Goal: Task Accomplishment & Management: Use online tool/utility

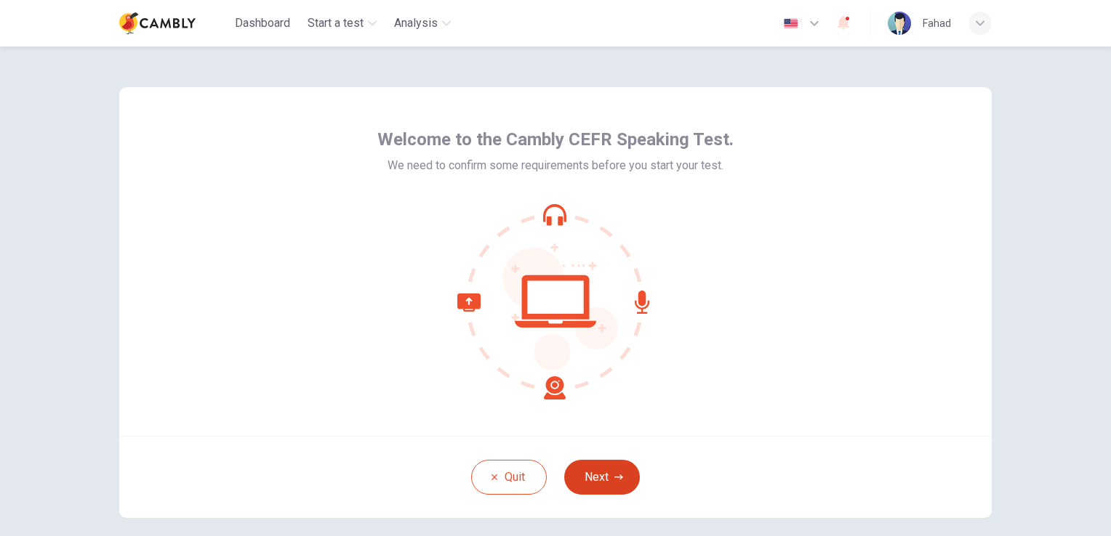
click at [600, 482] on button "Next" at bounding box center [602, 477] width 76 height 35
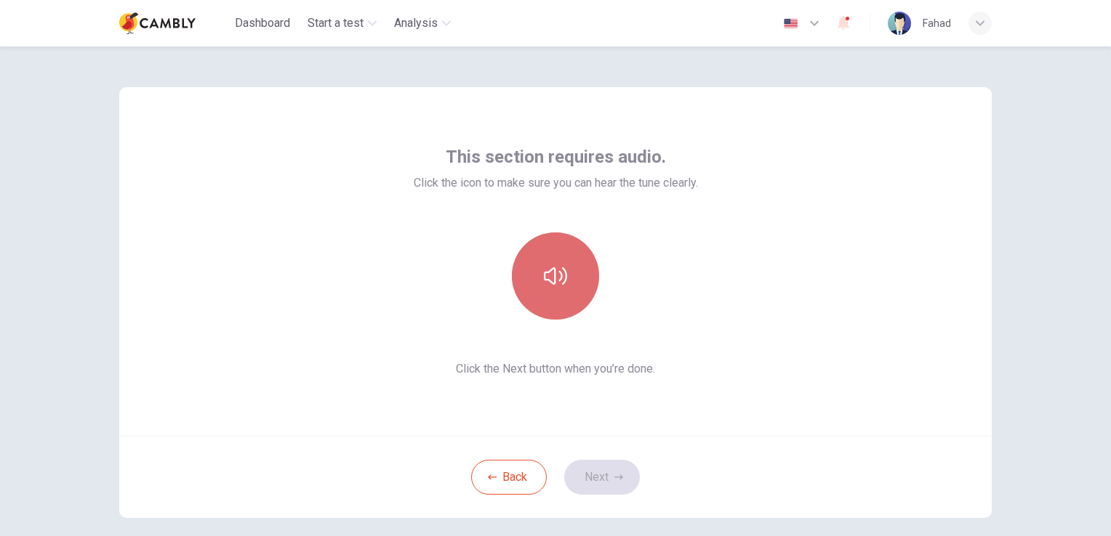
click at [564, 291] on button "button" at bounding box center [555, 276] width 87 height 87
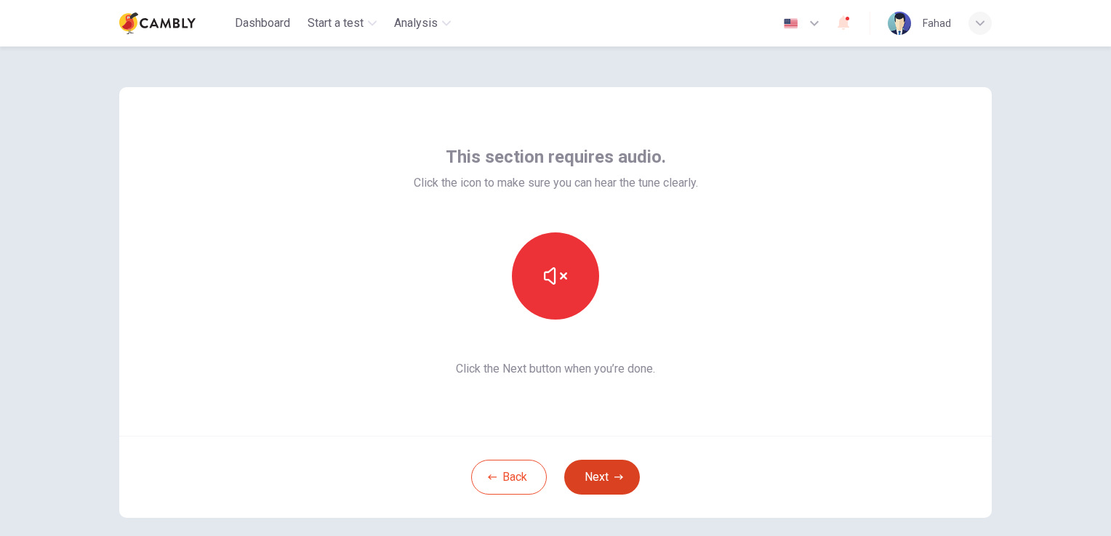
click at [579, 472] on button "Next" at bounding box center [602, 477] width 76 height 35
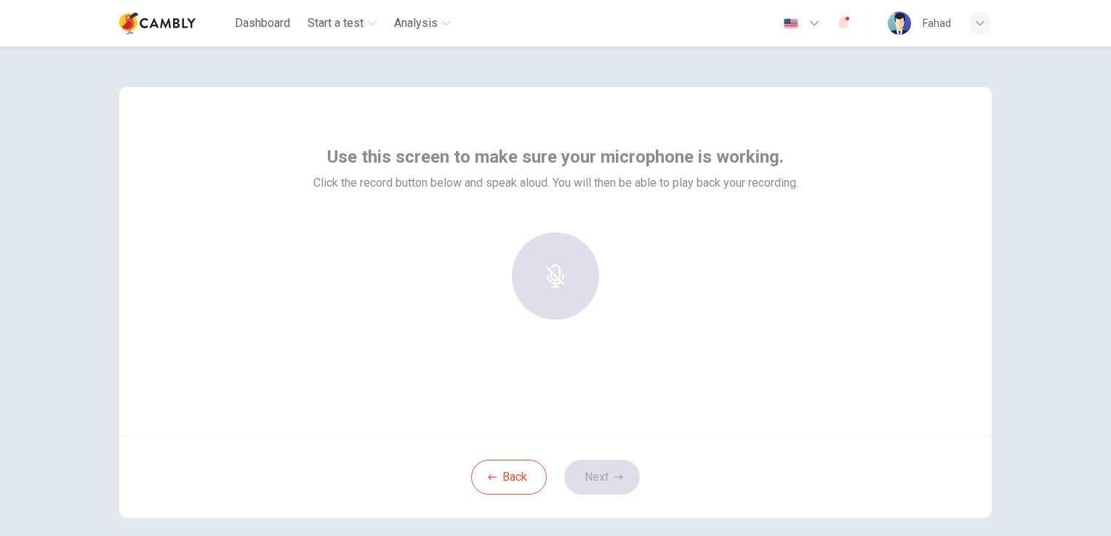
click at [560, 297] on div at bounding box center [555, 276] width 157 height 87
click at [565, 286] on h6 "Record" at bounding box center [555, 289] width 33 height 17
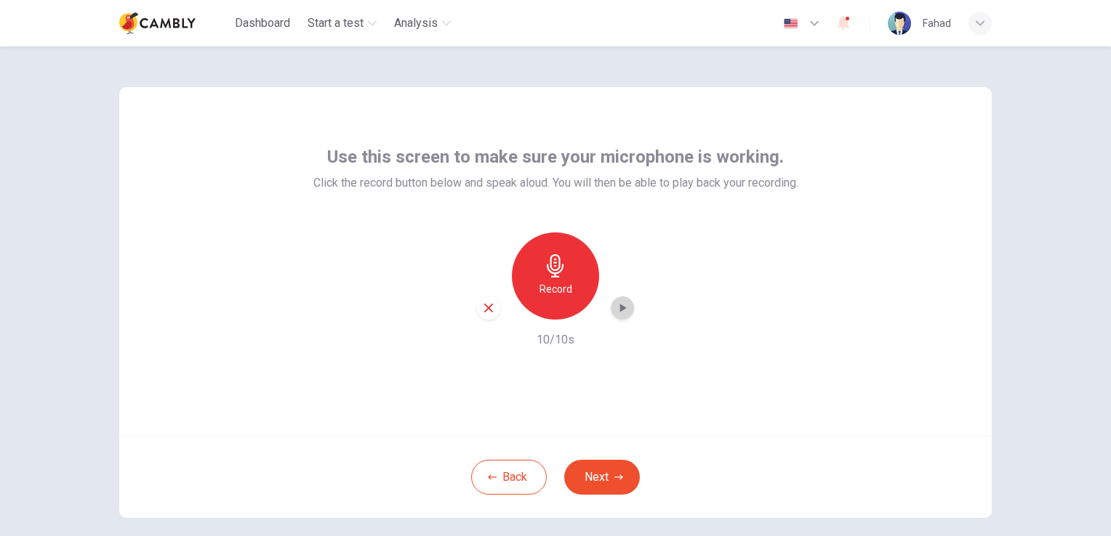
click at [626, 312] on div "button" at bounding box center [622, 308] width 23 height 23
click at [621, 479] on button "Next" at bounding box center [602, 477] width 76 height 35
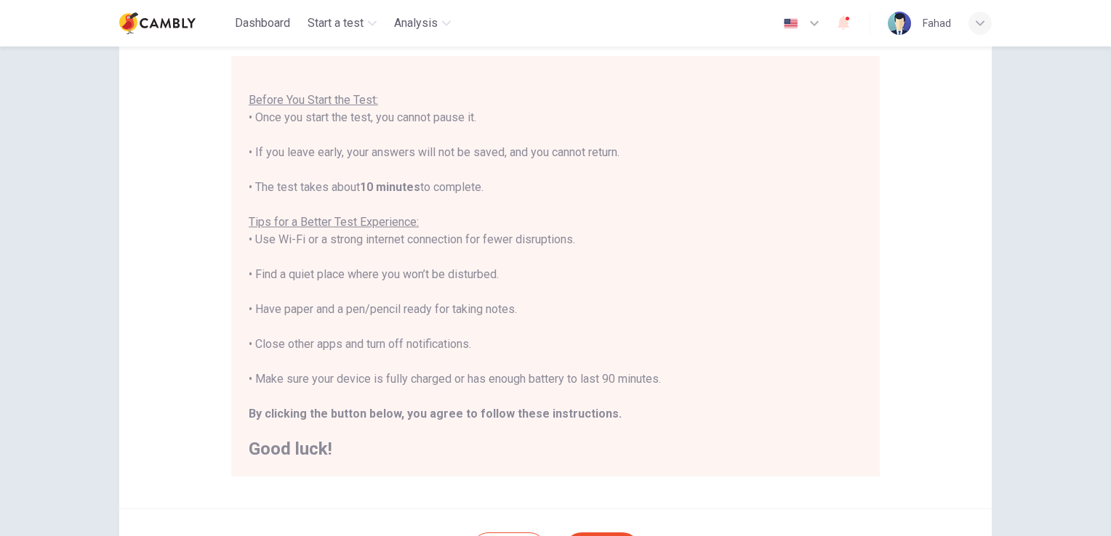
scroll to position [145, 0]
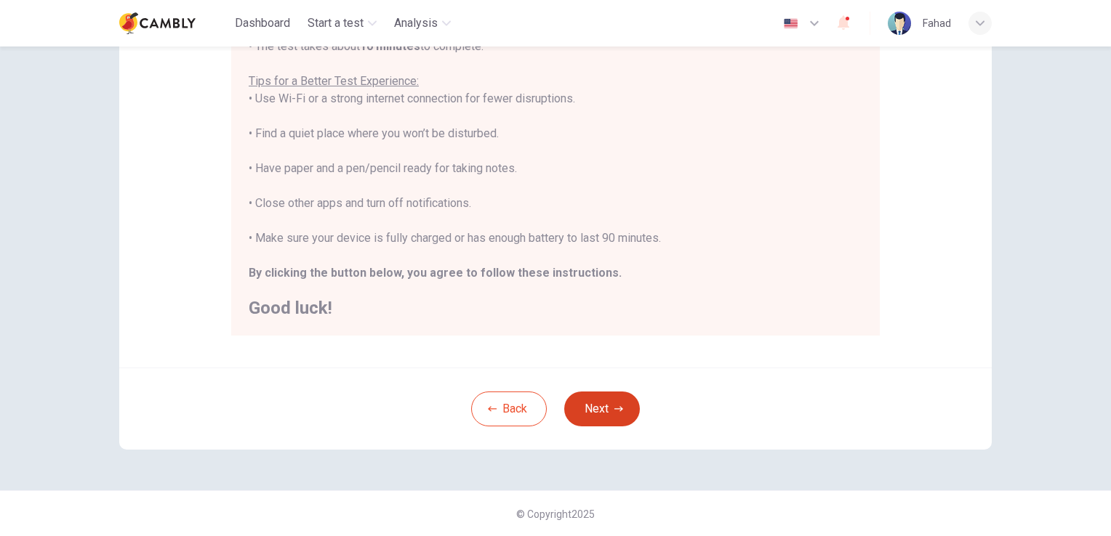
click at [620, 411] on button "Next" at bounding box center [602, 409] width 76 height 35
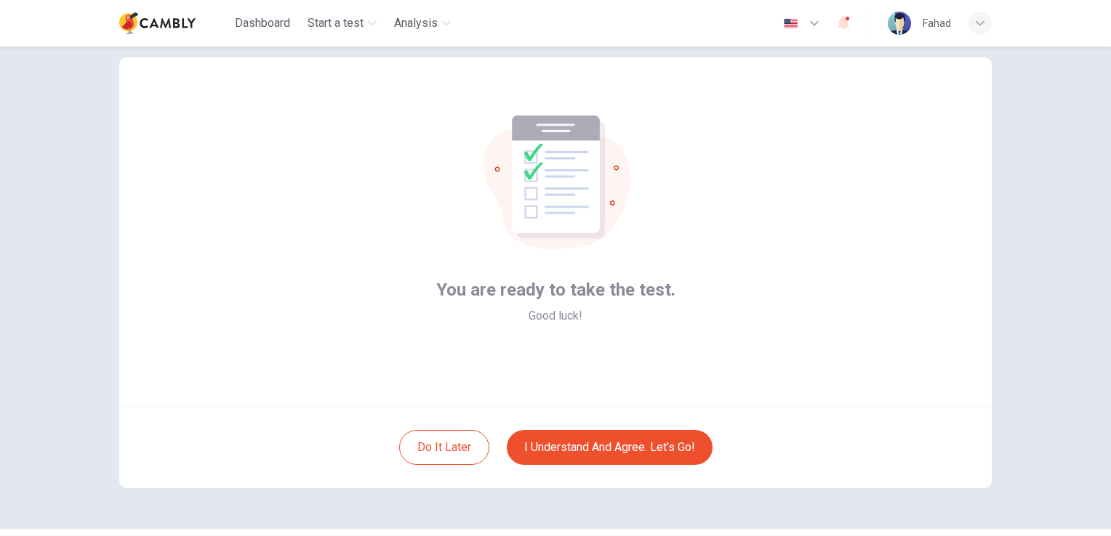
scroll to position [0, 0]
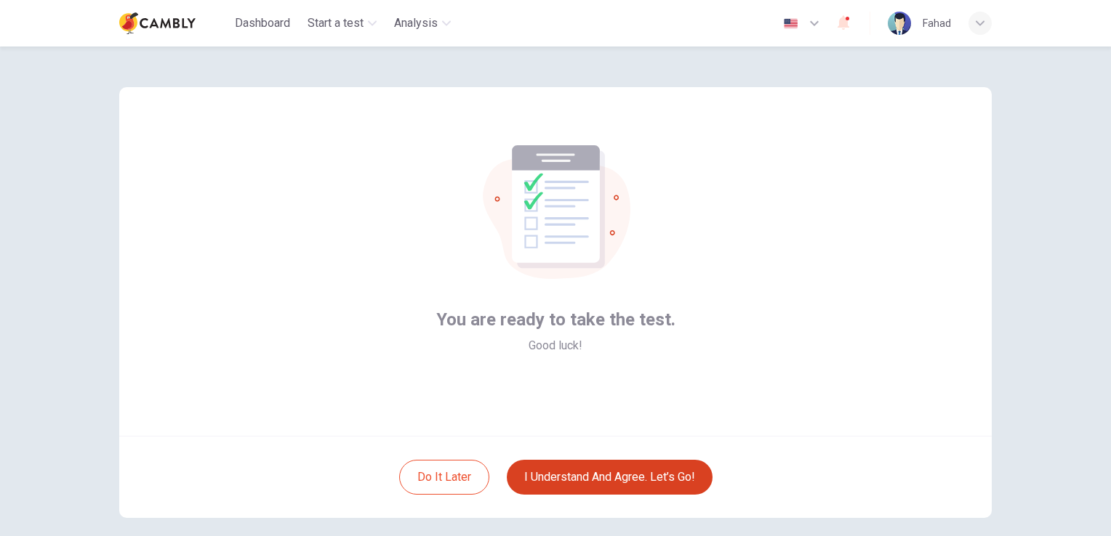
click at [559, 464] on button "I understand and agree. Let’s go!" at bounding box center [610, 477] width 206 height 35
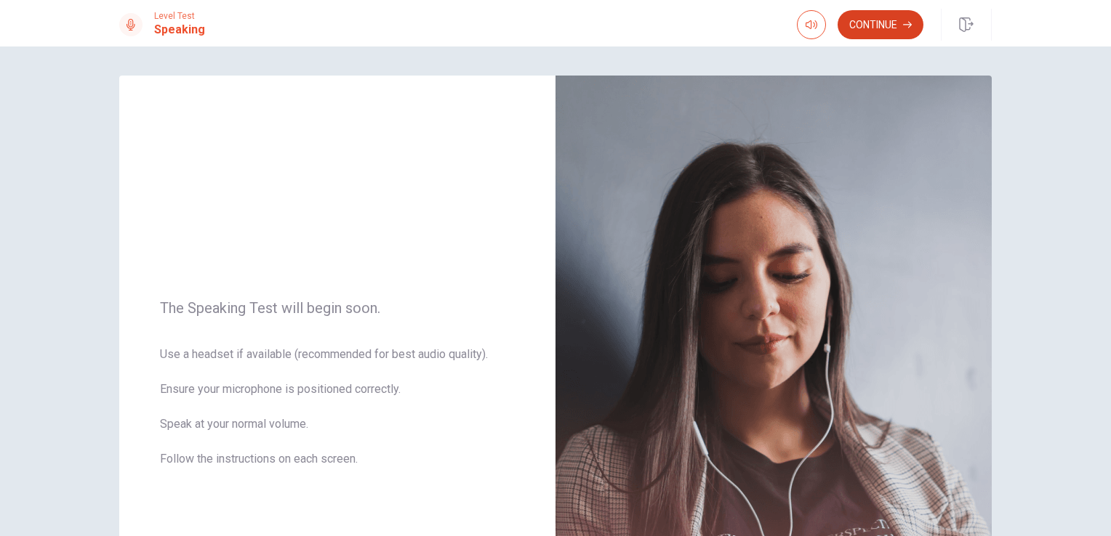
click at [881, 28] on button "Continue" at bounding box center [880, 24] width 86 height 29
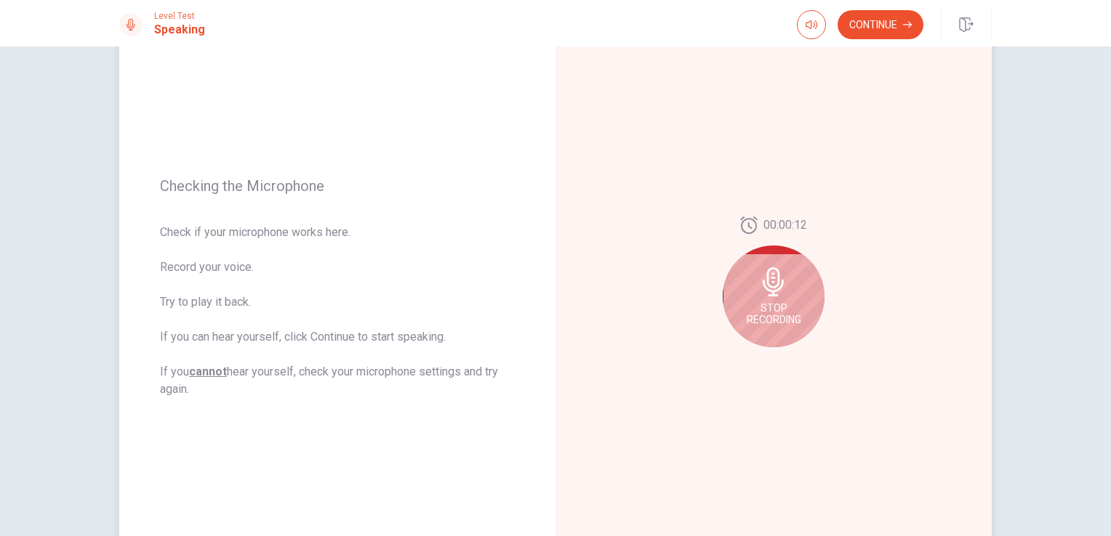
scroll to position [73, 0]
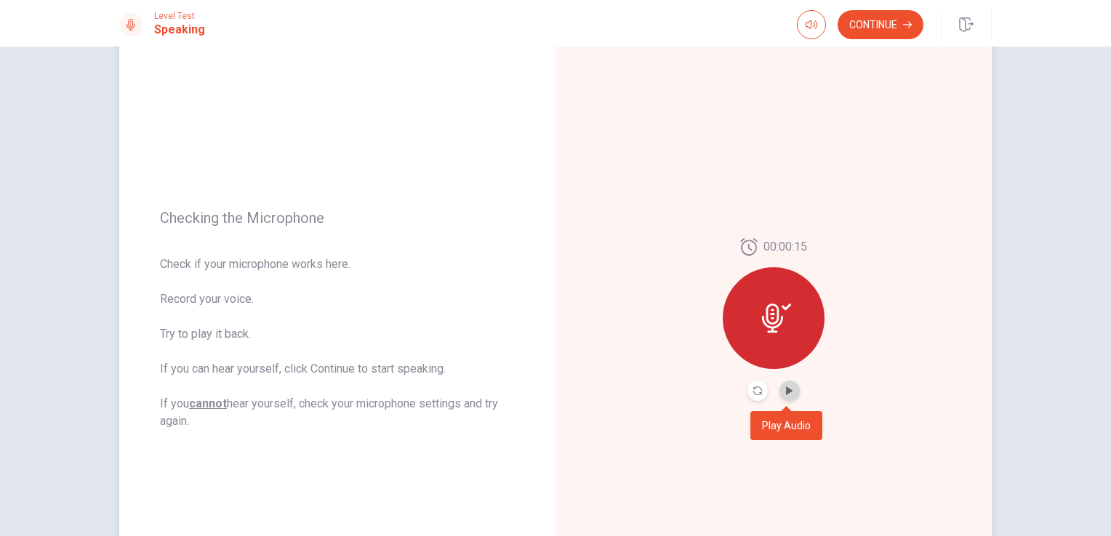
click at [787, 398] on button "Play Audio" at bounding box center [789, 391] width 20 height 20
click at [789, 398] on button "Play Audio" at bounding box center [789, 391] width 20 height 20
click at [754, 393] on icon "Record Again" at bounding box center [757, 391] width 9 height 9
click at [793, 394] on button "Play Audio" at bounding box center [789, 391] width 20 height 20
click at [917, 25] on button "Continue" at bounding box center [880, 24] width 86 height 29
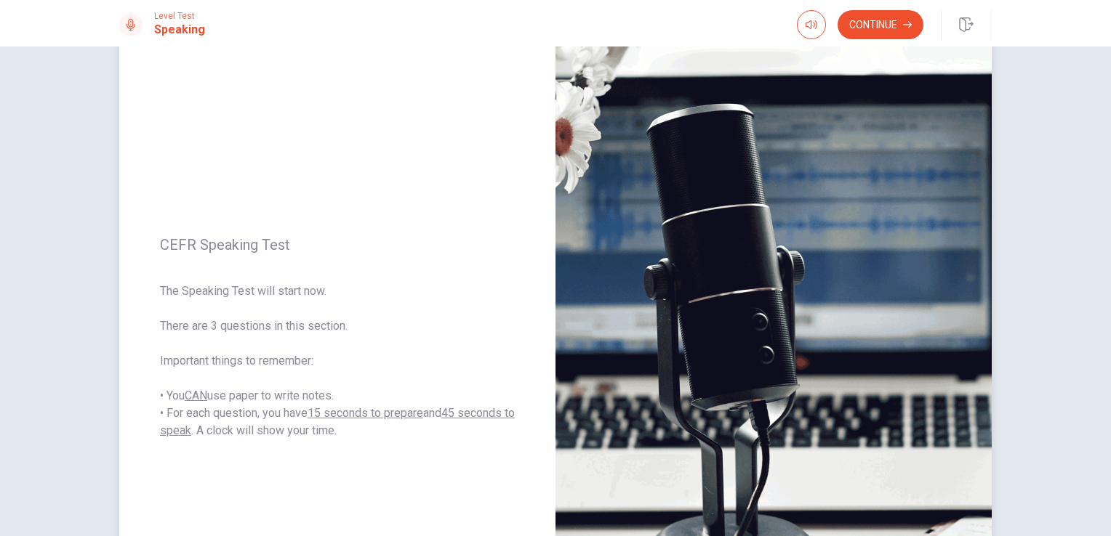
scroll to position [30, 0]
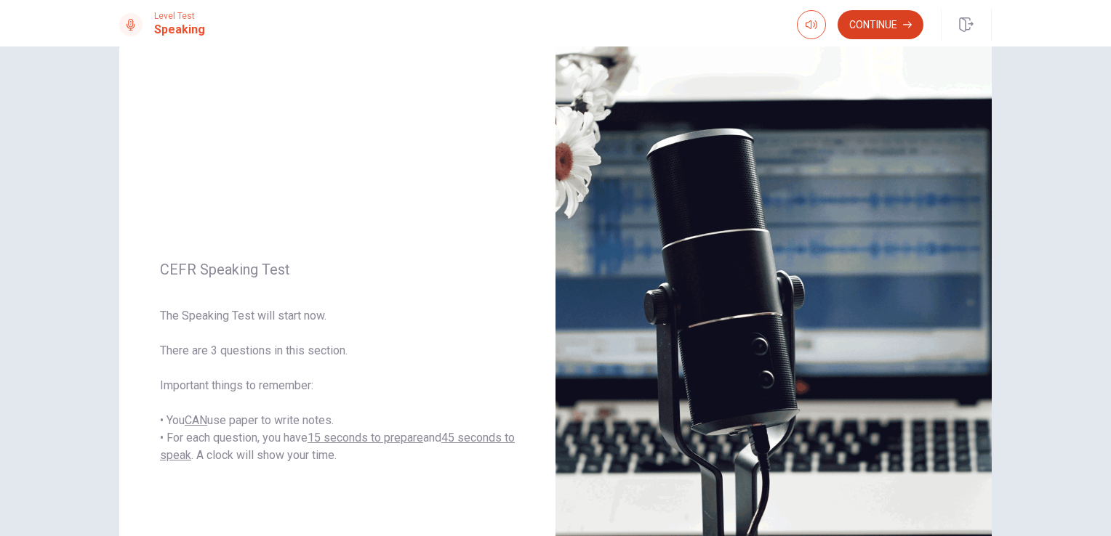
click at [868, 32] on button "Continue" at bounding box center [880, 24] width 86 height 29
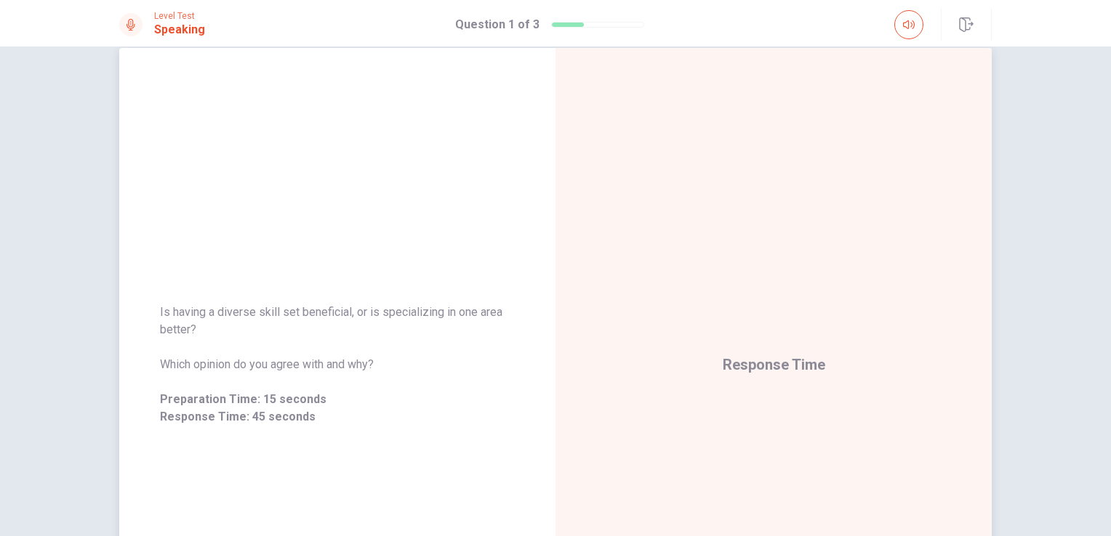
scroll to position [100, 0]
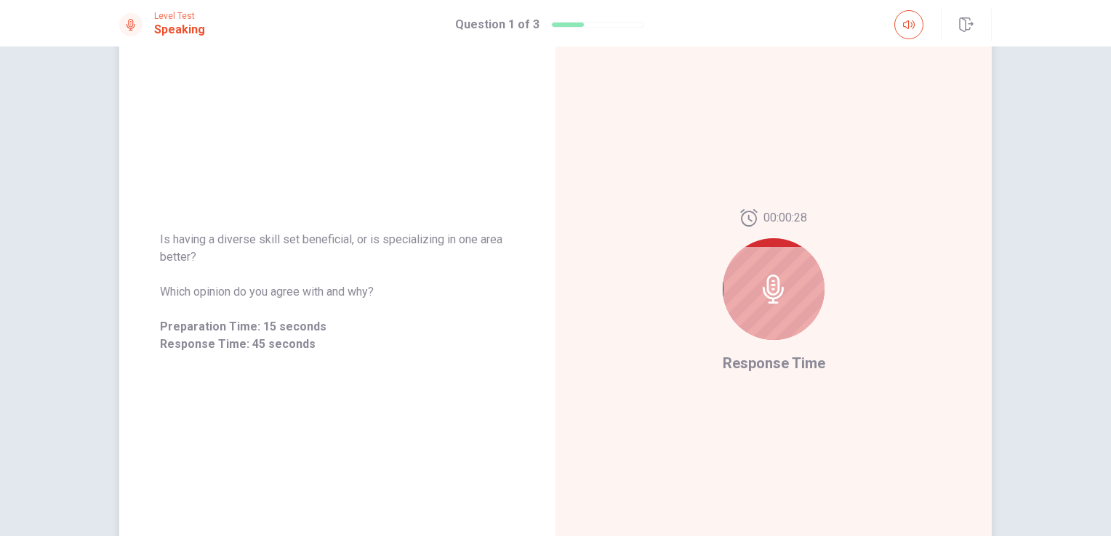
click at [752, 290] on div at bounding box center [774, 289] width 102 height 102
click at [765, 293] on icon at bounding box center [772, 289] width 21 height 29
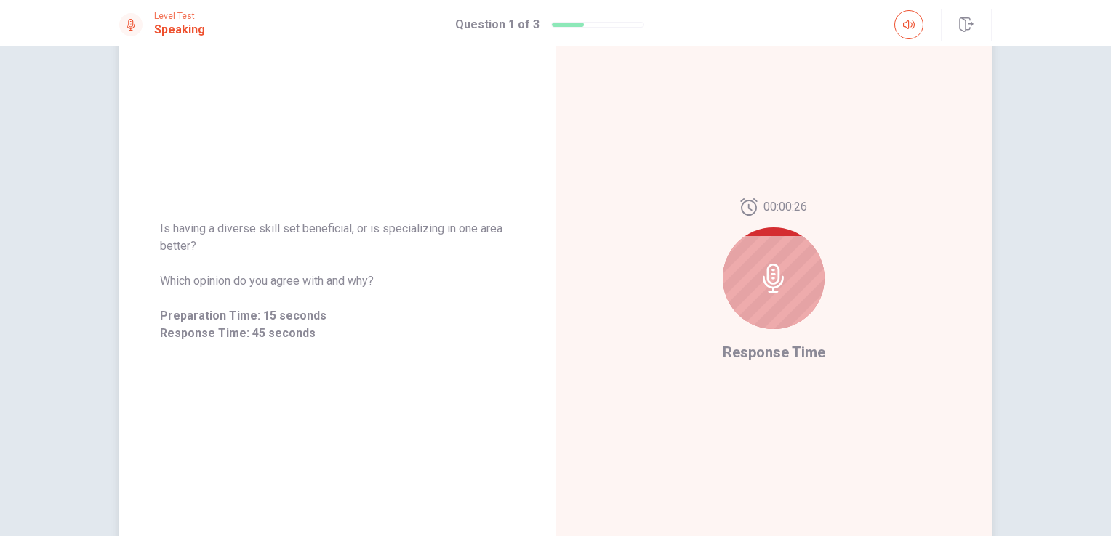
scroll to position [0, 0]
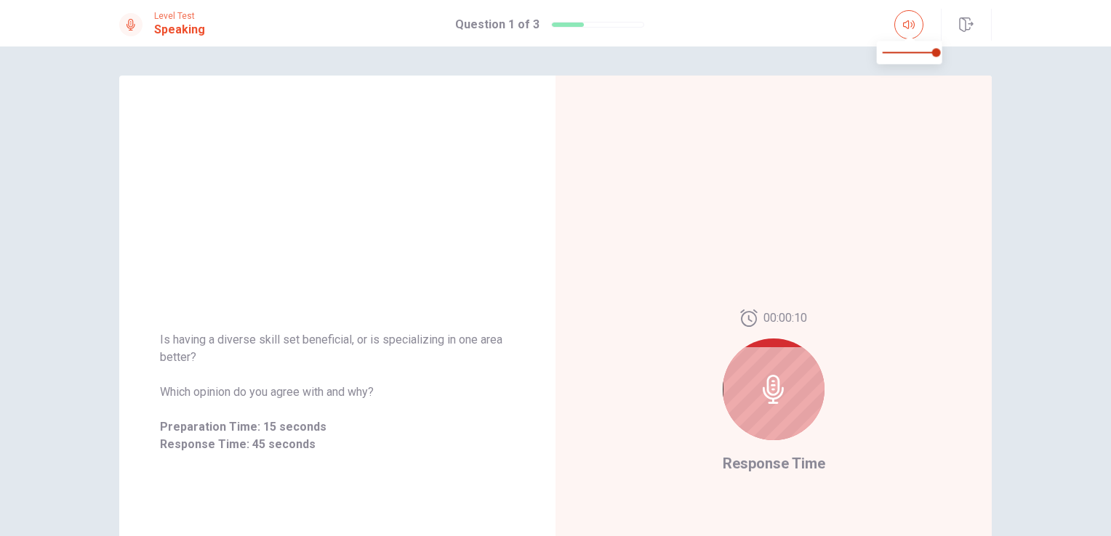
click at [906, 36] on span at bounding box center [909, 37] width 12 height 8
click at [781, 344] on div at bounding box center [774, 390] width 102 height 102
click at [784, 387] on icon at bounding box center [773, 389] width 29 height 29
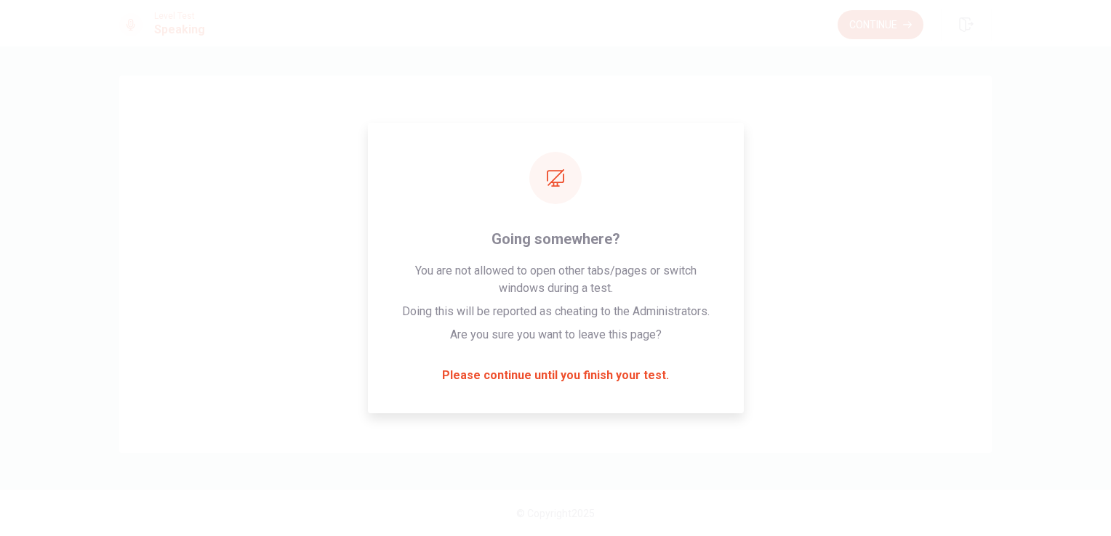
click at [881, 18] on button "Continue" at bounding box center [880, 24] width 86 height 29
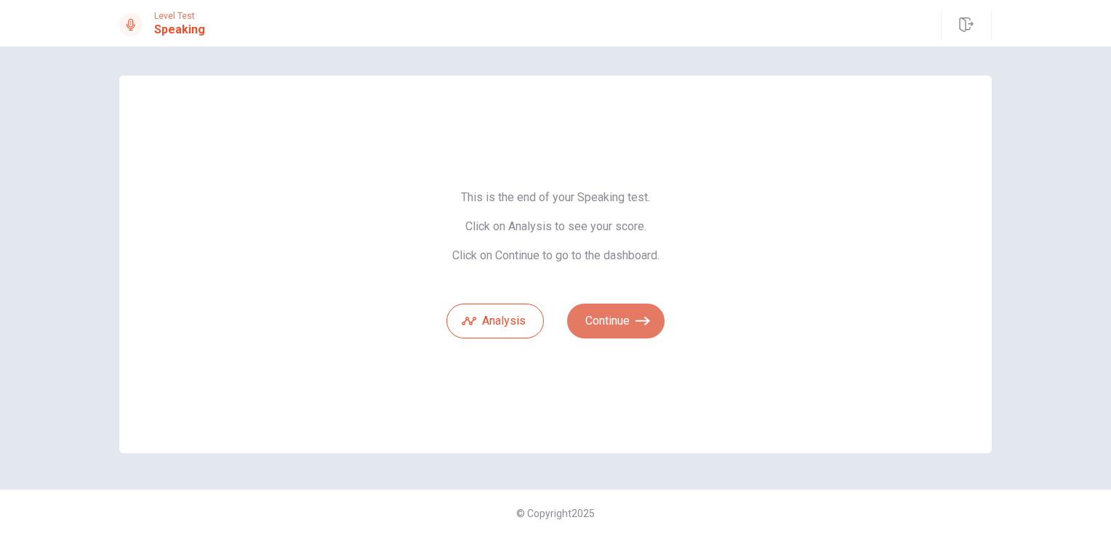
click at [621, 331] on button "Continue" at bounding box center [615, 321] width 97 height 35
